Goal: Task Accomplishment & Management: Use online tool/utility

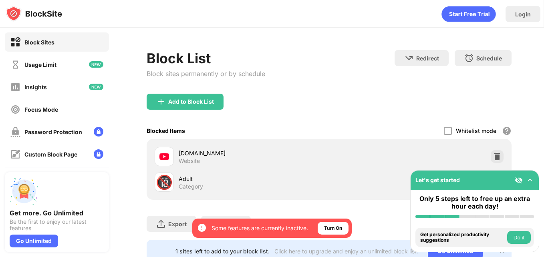
click at [510, 236] on button "Do it" at bounding box center [519, 237] width 24 height 13
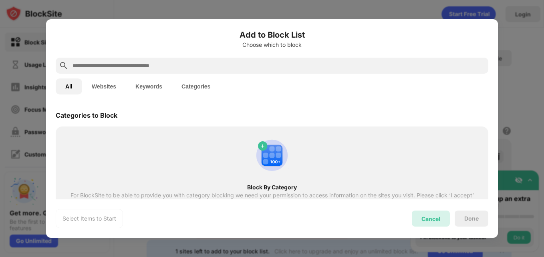
click at [437, 220] on div "Cancel" at bounding box center [430, 218] width 19 height 7
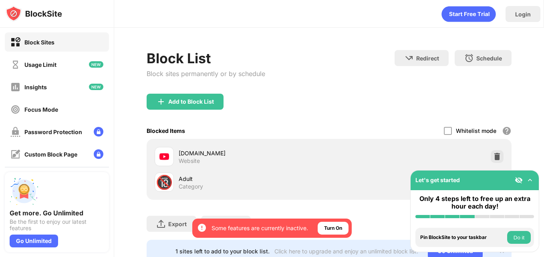
click at [527, 179] on img at bounding box center [530, 180] width 8 height 8
